Goal: Find specific page/section: Find specific page/section

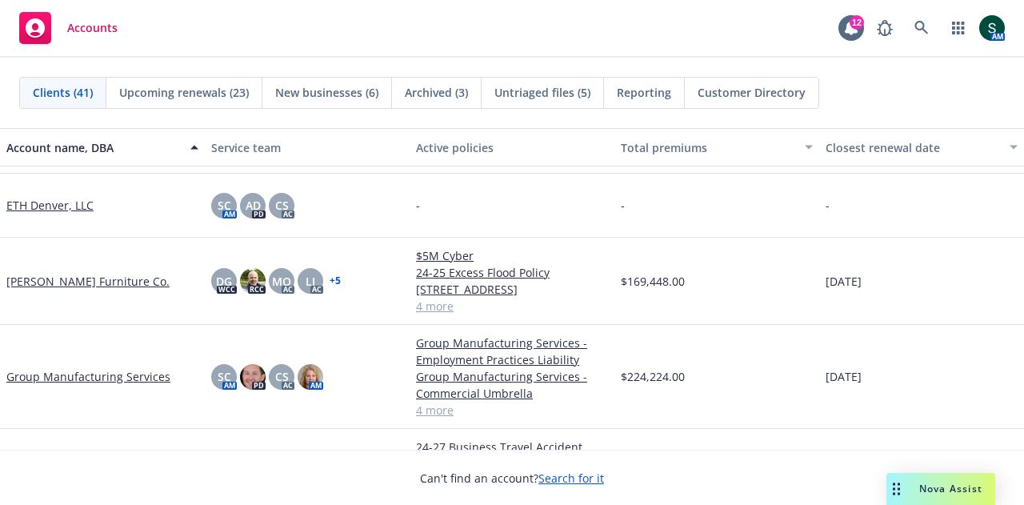
scroll to position [640, 0]
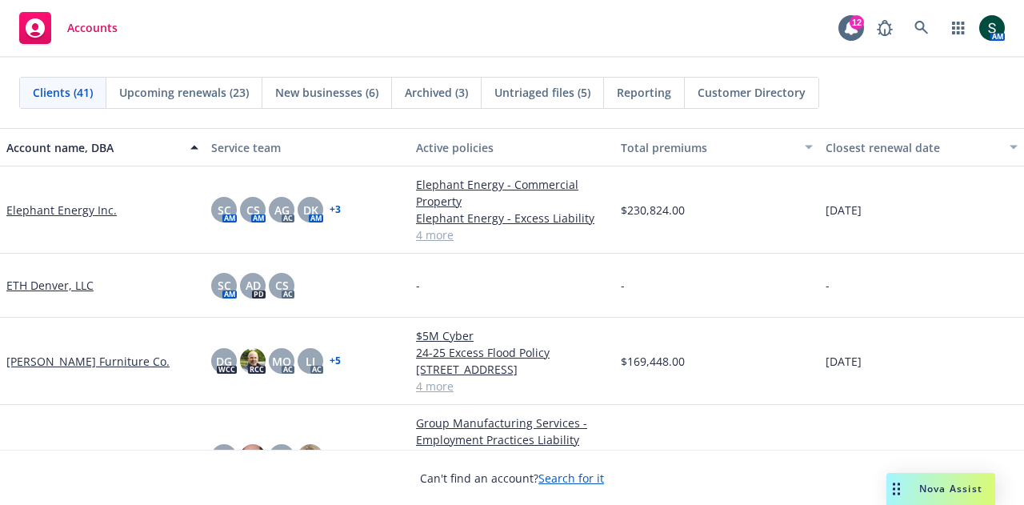
click at [70, 211] on link "Elephant Energy Inc." at bounding box center [61, 210] width 110 height 17
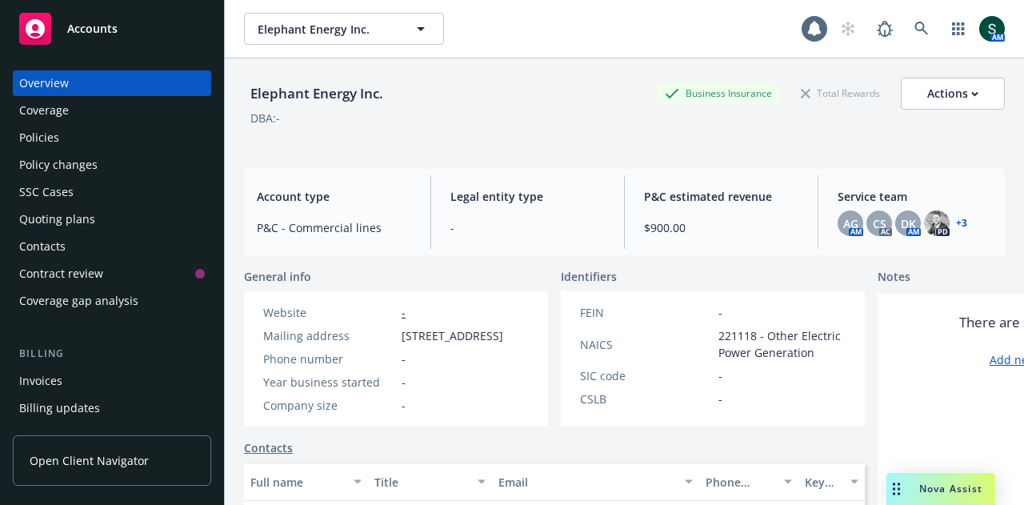
click at [53, 137] on div "Policies" at bounding box center [39, 138] width 40 height 26
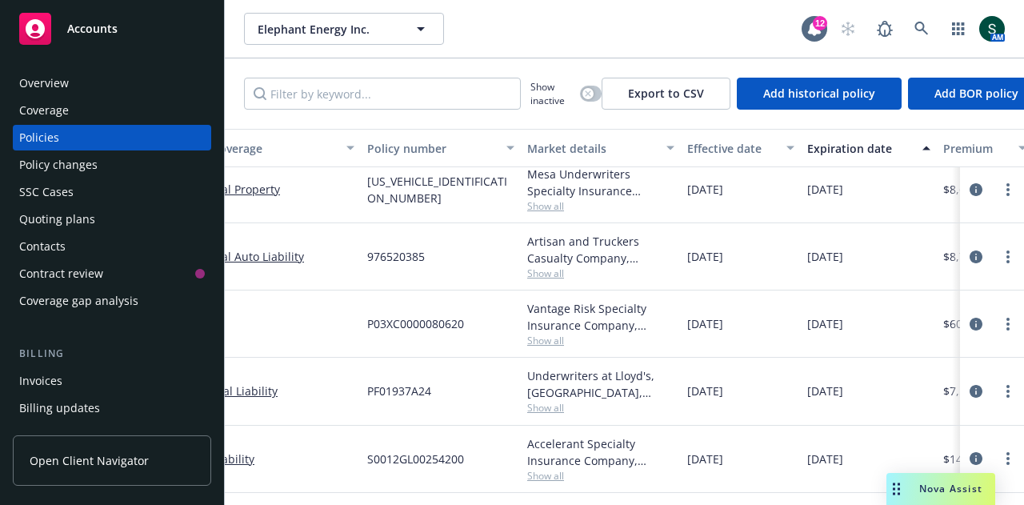
scroll to position [91, 0]
